Goal: Check status: Check status

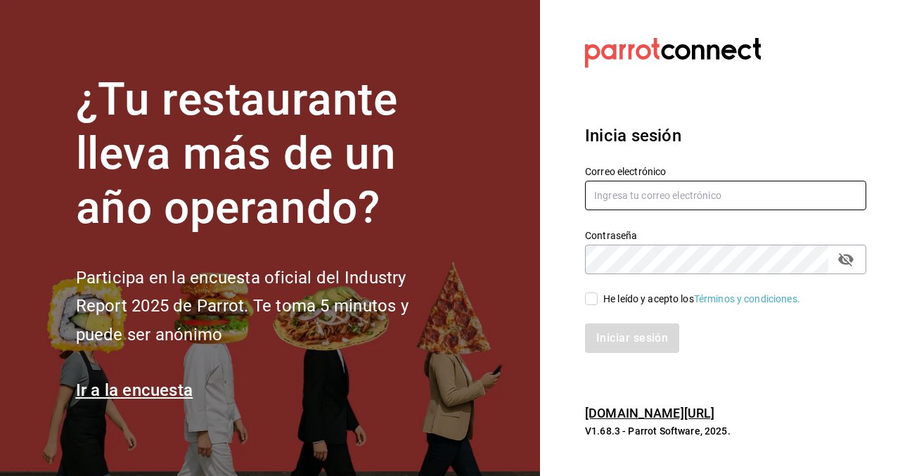
click at [627, 191] on input "text" at bounding box center [725, 196] width 281 height 30
type input "singleandoubleburger@hotmail.com"
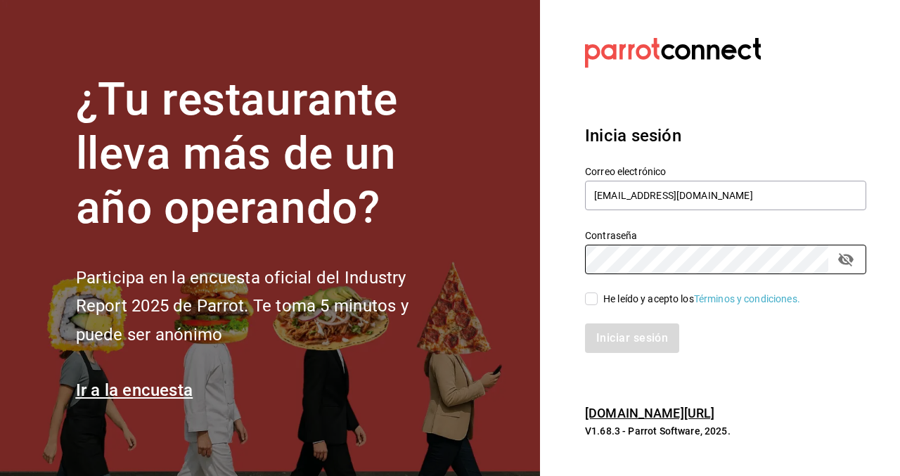
click at [594, 299] on input "He leído y acepto los Términos y condiciones." at bounding box center [591, 299] width 13 height 13
checkbox input "true"
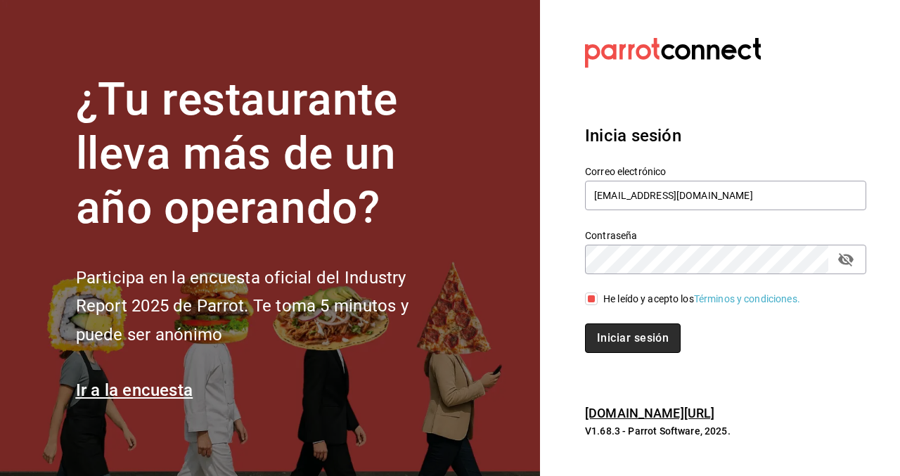
click at [618, 336] on button "Iniciar sesión" at bounding box center [633, 339] width 96 height 30
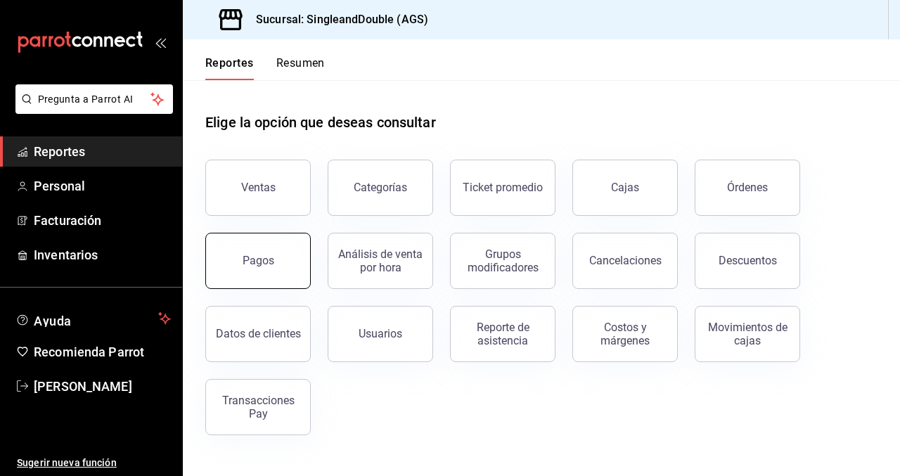
click at [275, 239] on button "Pagos" at bounding box center [258, 261] width 106 height 56
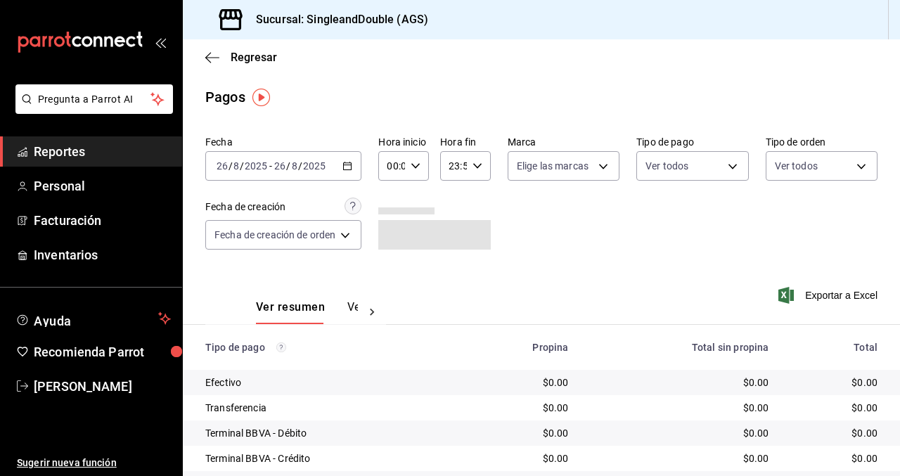
click at [353, 158] on div "[DATE] [DATE] - [DATE] [DATE]" at bounding box center [283, 166] width 156 height 30
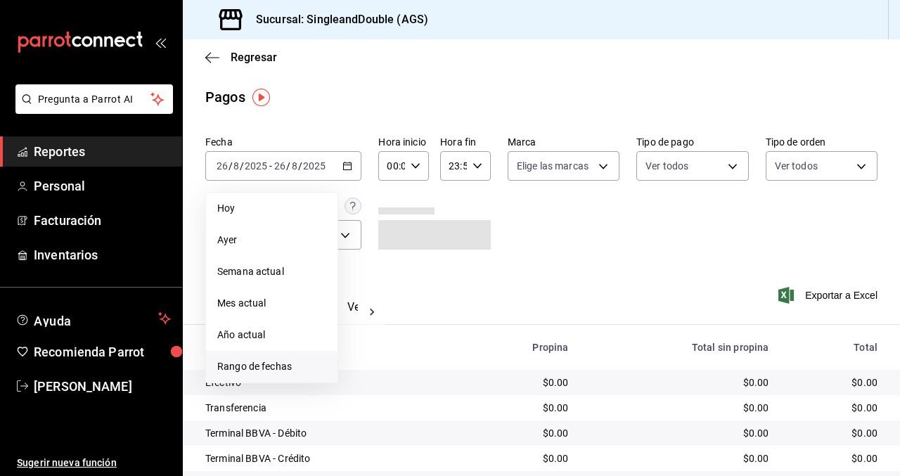
click at [261, 367] on span "Rango de fechas" at bounding box center [271, 366] width 109 height 15
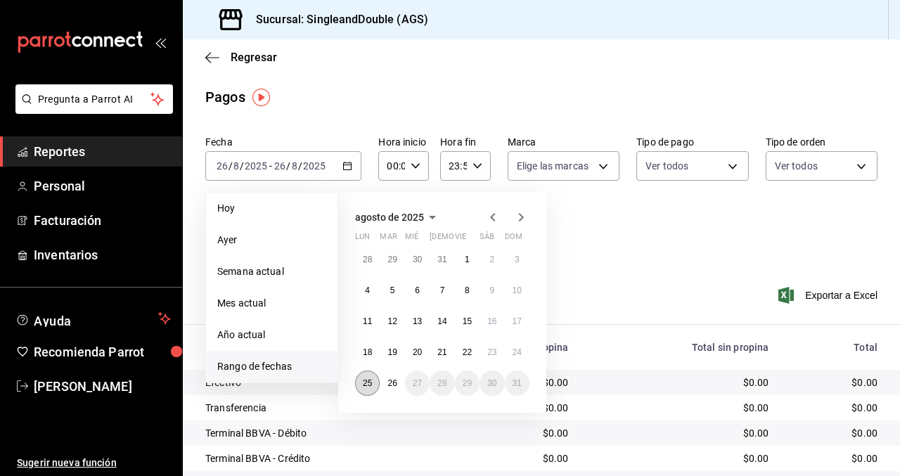
click at [374, 380] on button "25" at bounding box center [367, 383] width 25 height 25
